Goal: Task Accomplishment & Management: Manage account settings

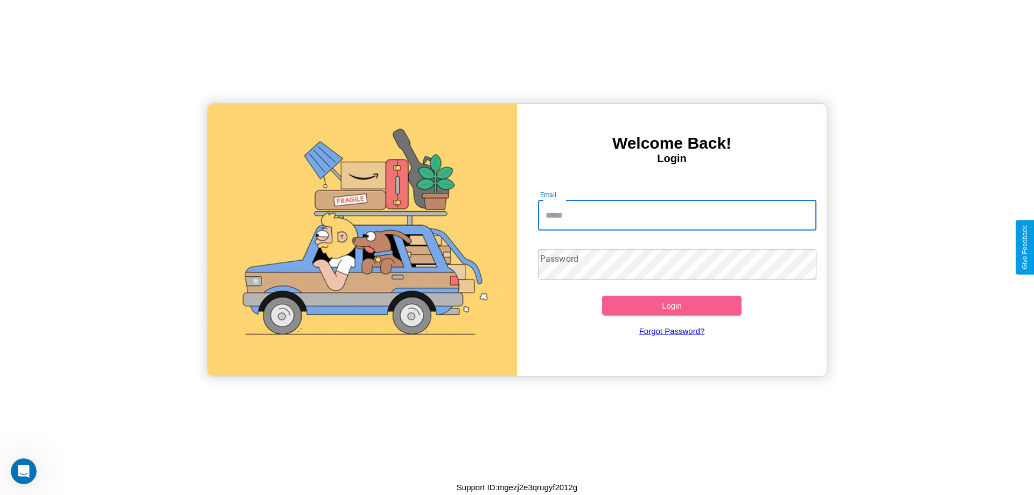
click at [677, 215] on input "Email" at bounding box center [677, 215] width 279 height 30
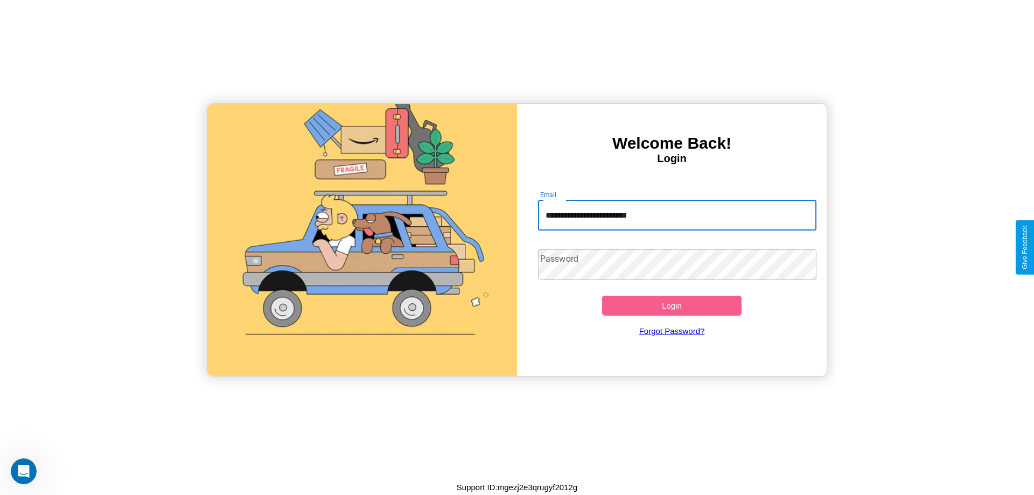
type input "**********"
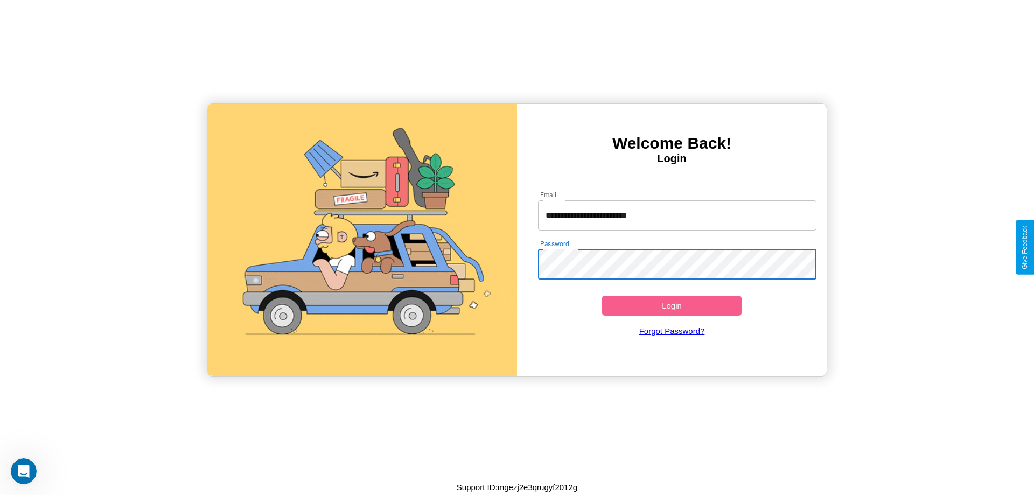
click at [671, 305] on button "Login" at bounding box center [671, 306] width 139 height 20
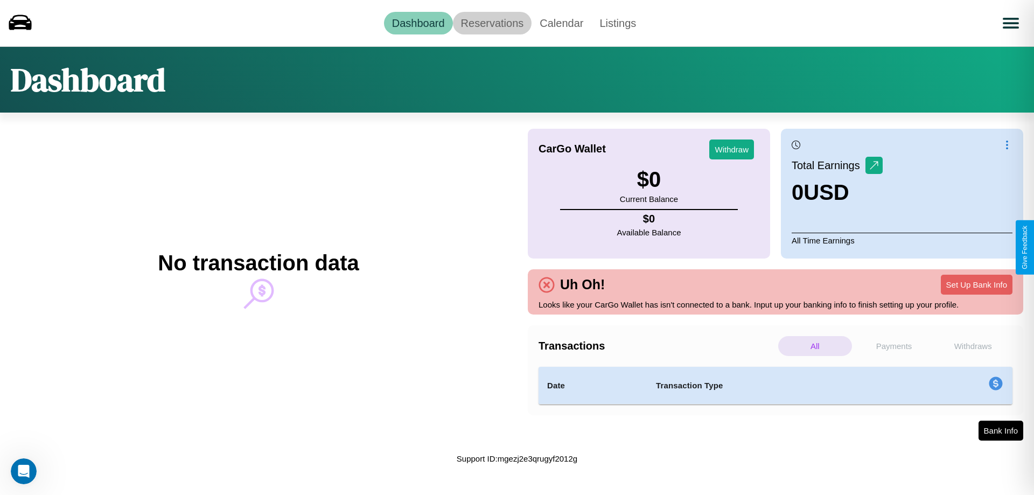
click at [492, 23] on link "Reservations" at bounding box center [492, 23] width 79 height 23
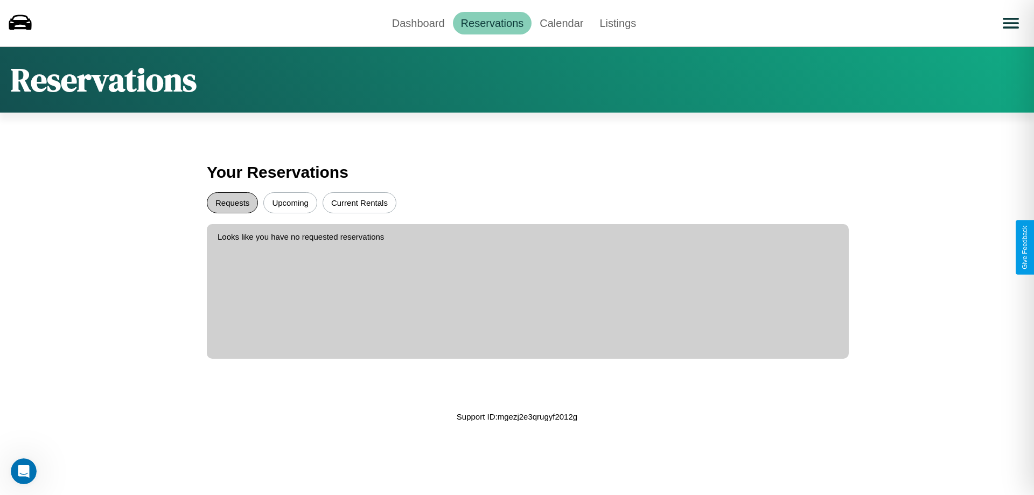
click at [232, 202] on button "Requests" at bounding box center [232, 202] width 51 height 21
click at [359, 202] on button "Current Rentals" at bounding box center [359, 202] width 74 height 21
